Goal: Communication & Community: Participate in discussion

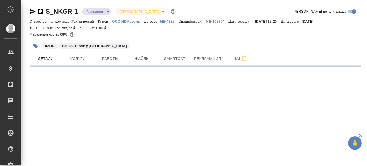
select select "RU"
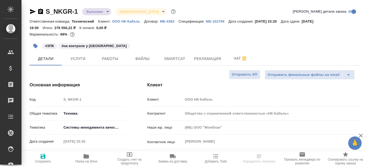
type textarea "x"
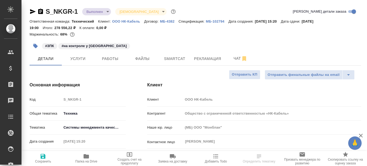
type textarea "x"
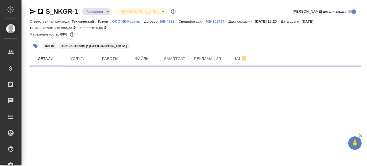
select select "RU"
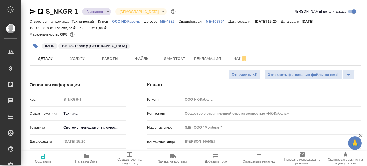
type textarea "x"
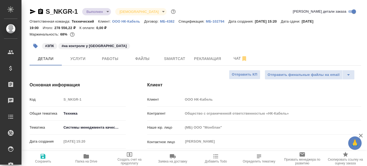
type textarea "x"
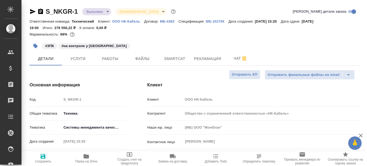
type textarea "x"
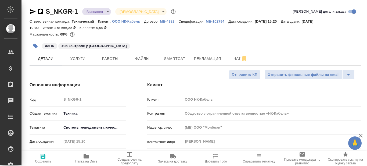
type textarea "x"
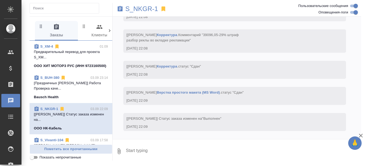
scroll to position [54, 0]
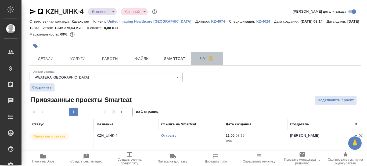
click at [204, 59] on span "Чат" at bounding box center [207, 58] width 26 height 7
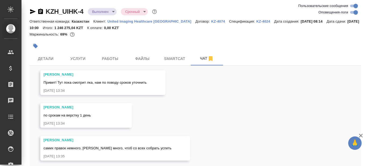
scroll to position [27, 0]
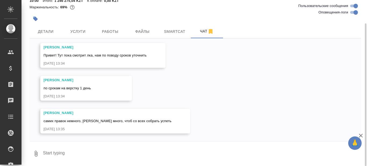
click at [80, 148] on textarea at bounding box center [201, 153] width 319 height 18
click at [119, 32] on span "Работы" at bounding box center [110, 31] width 26 height 7
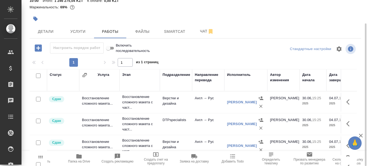
click at [78, 159] on icon "button" at bounding box center [79, 156] width 6 height 6
click at [79, 158] on icon "button" at bounding box center [78, 156] width 5 height 4
